Goal: Task Accomplishment & Management: Complete application form

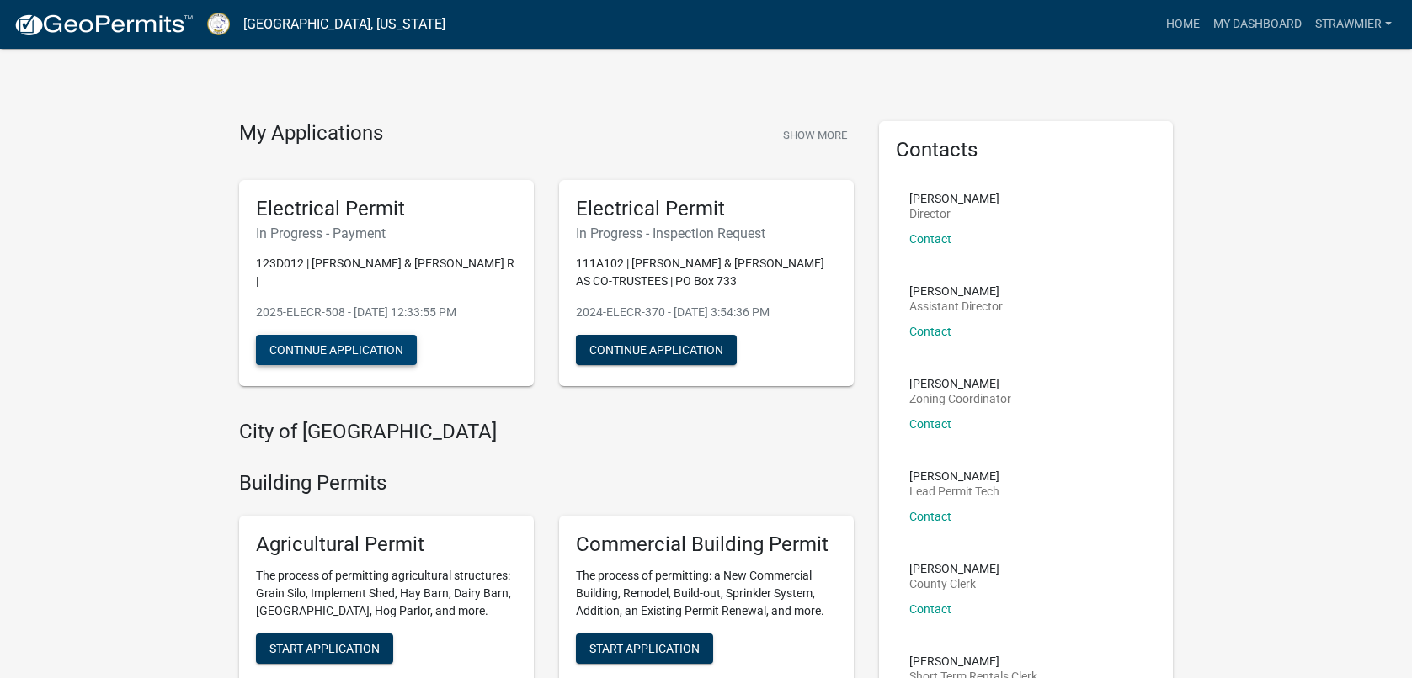
click at [340, 335] on button "Continue Application" at bounding box center [336, 350] width 161 height 30
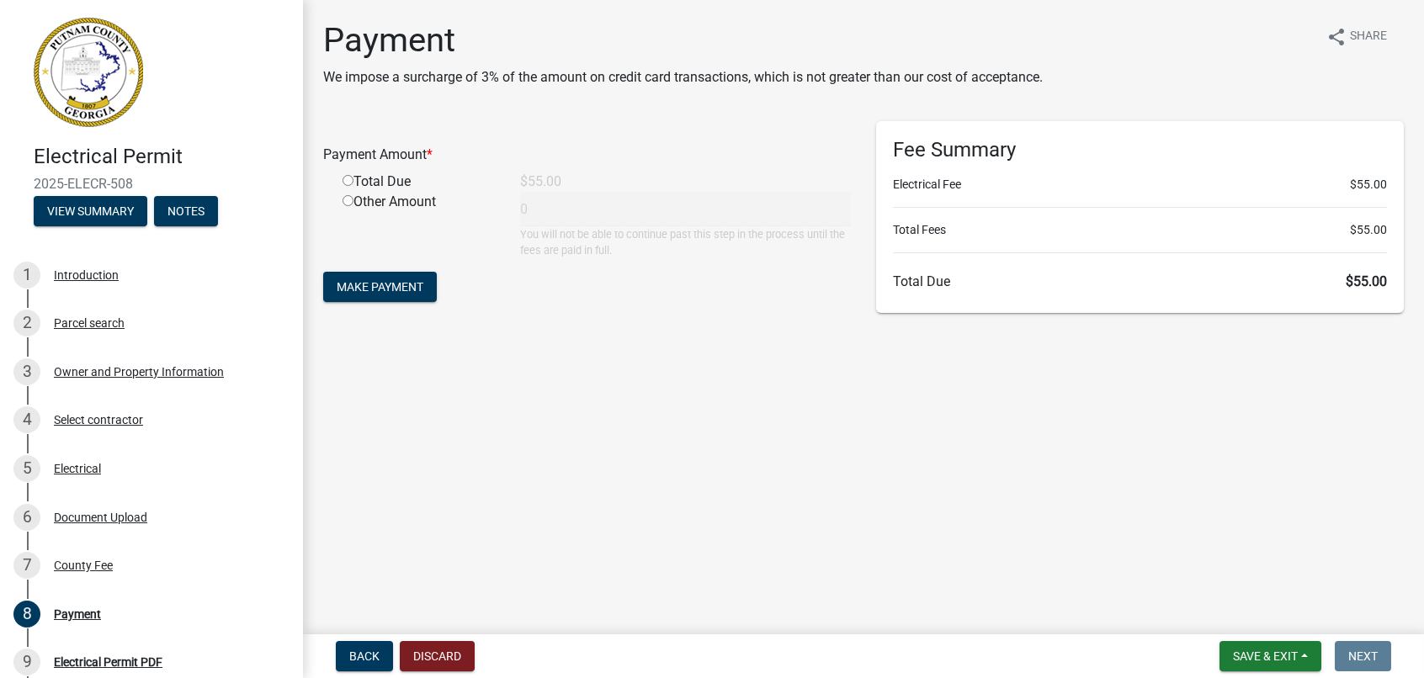
click at [348, 178] on input "radio" at bounding box center [348, 180] width 11 height 11
radio input "true"
type input "55"
click at [385, 288] on span "Make Payment" at bounding box center [380, 286] width 87 height 13
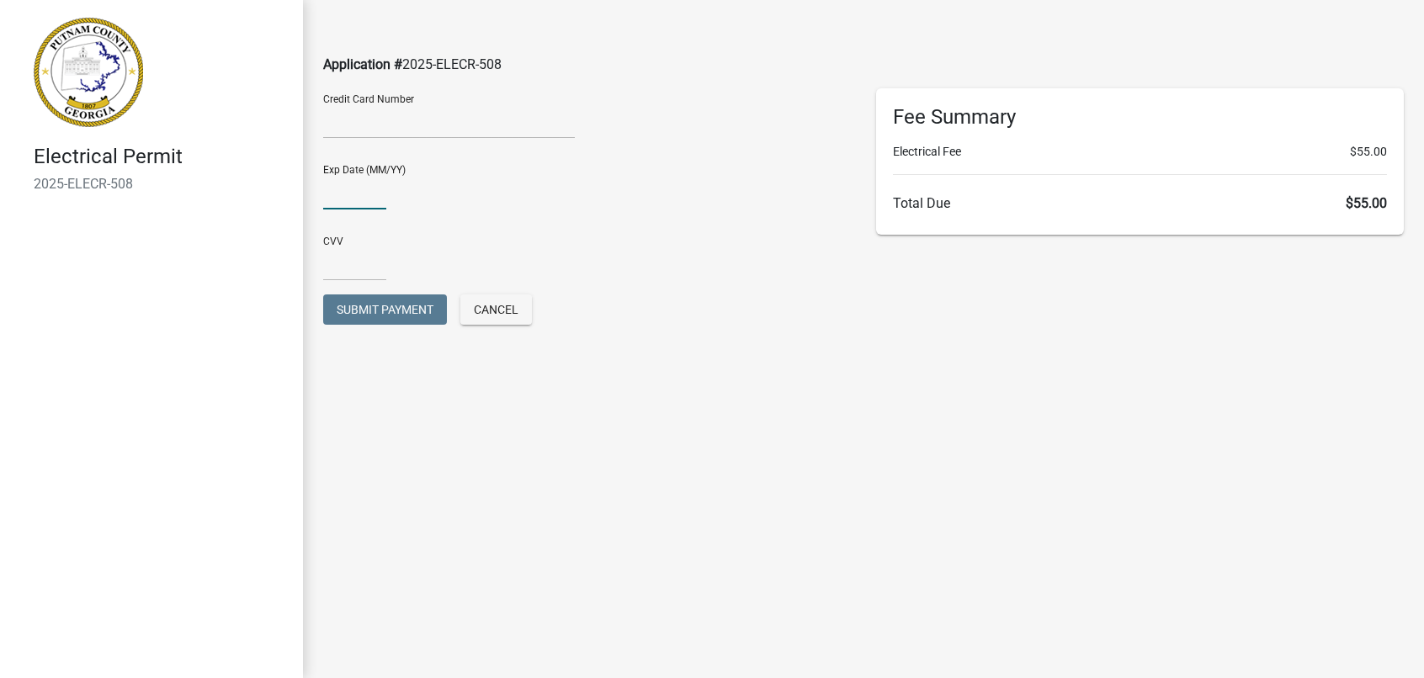
click at [339, 197] on input "text" at bounding box center [354, 192] width 63 height 35
type input "08/26"
click at [332, 269] on input "text" at bounding box center [354, 264] width 63 height 35
type input "109"
click at [392, 307] on span "Submit Payment" at bounding box center [385, 309] width 97 height 13
